Goal: Check status

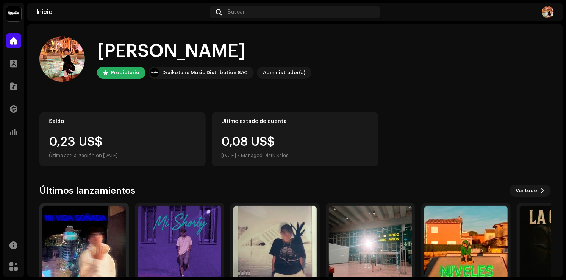
click at [99, 232] on img at bounding box center [83, 247] width 83 height 83
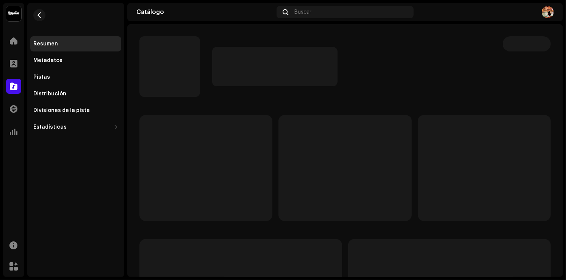
click at [2, 109] on div "AUG Inicio Perfil Catálogo Transacciones Estadísticas Recursos Mercado Resumen …" at bounding box center [283, 140] width 566 height 280
click at [6, 108] on div at bounding box center [13, 108] width 15 height 15
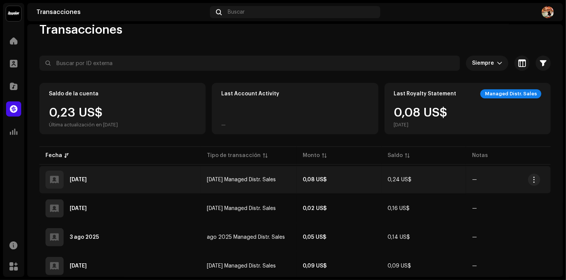
scroll to position [36, 0]
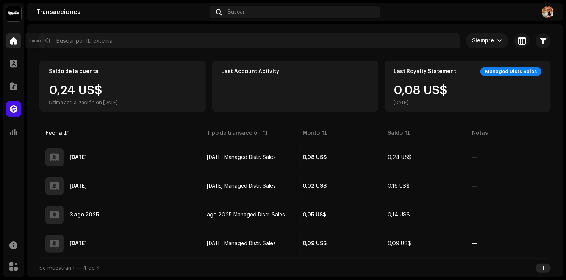
click at [9, 39] on div at bounding box center [13, 40] width 15 height 15
